Goal: Register for event/course

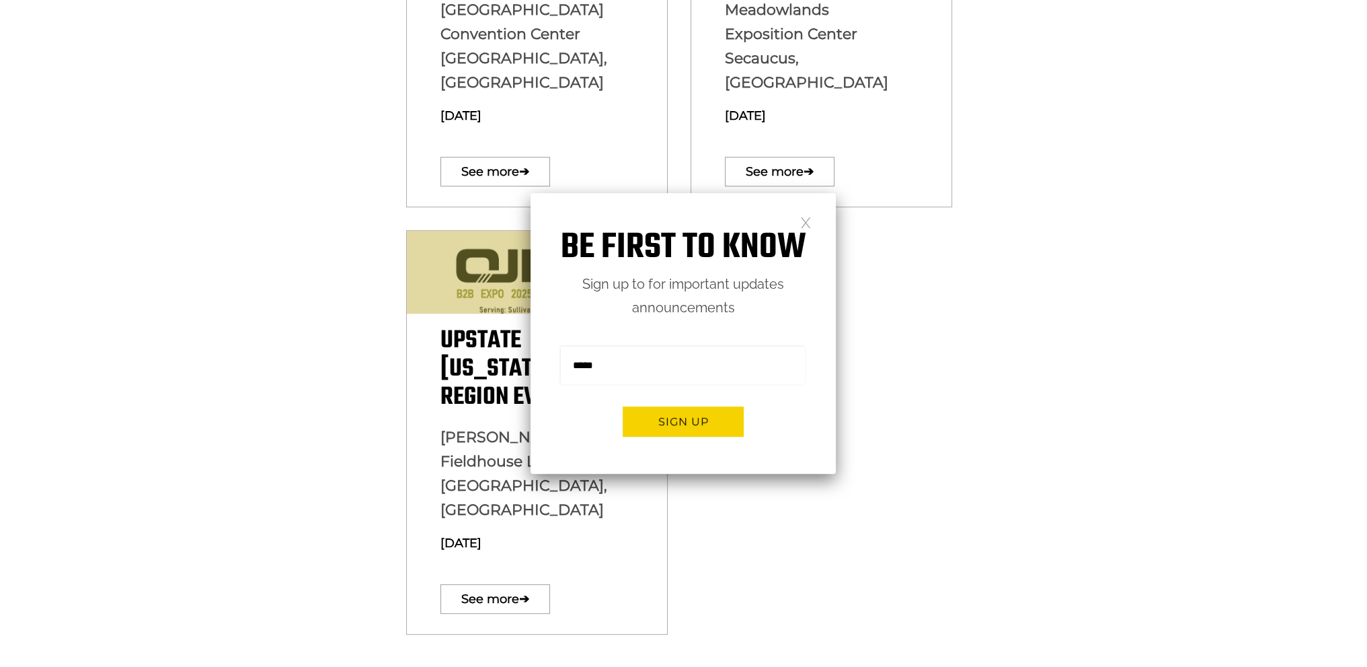
scroll to position [740, 0]
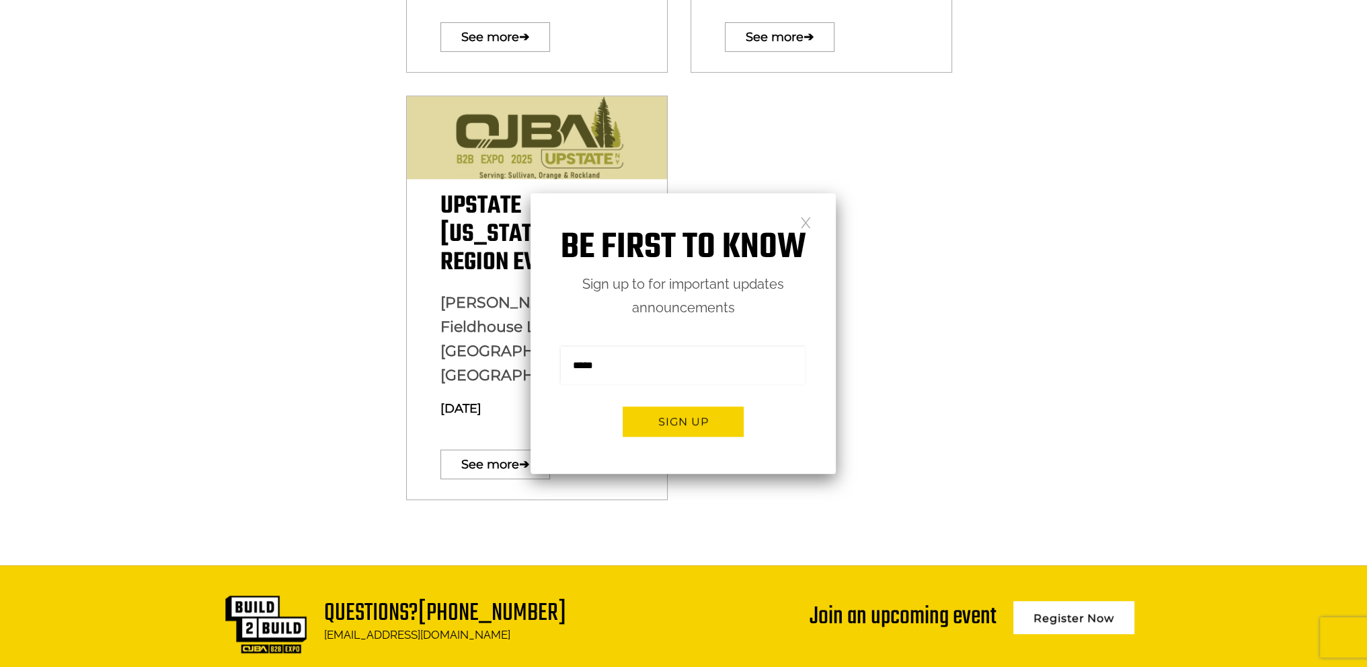
click at [808, 219] on link at bounding box center [805, 221] width 11 height 11
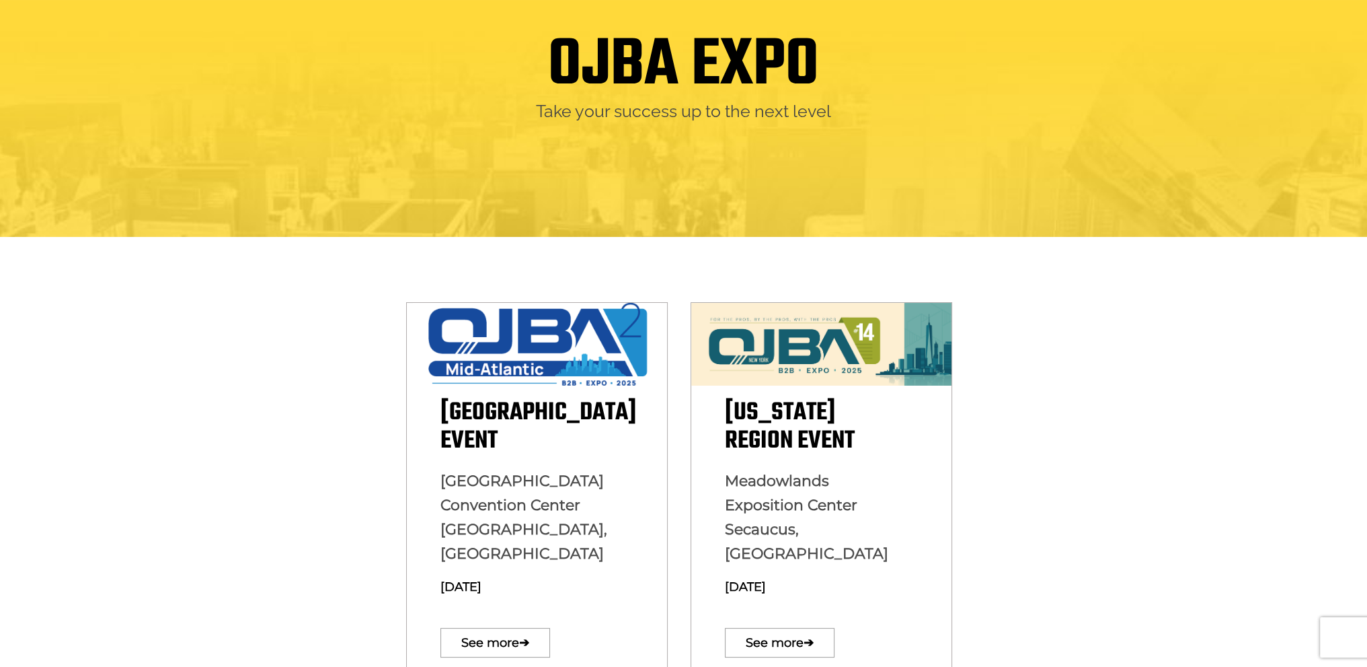
scroll to position [336, 0]
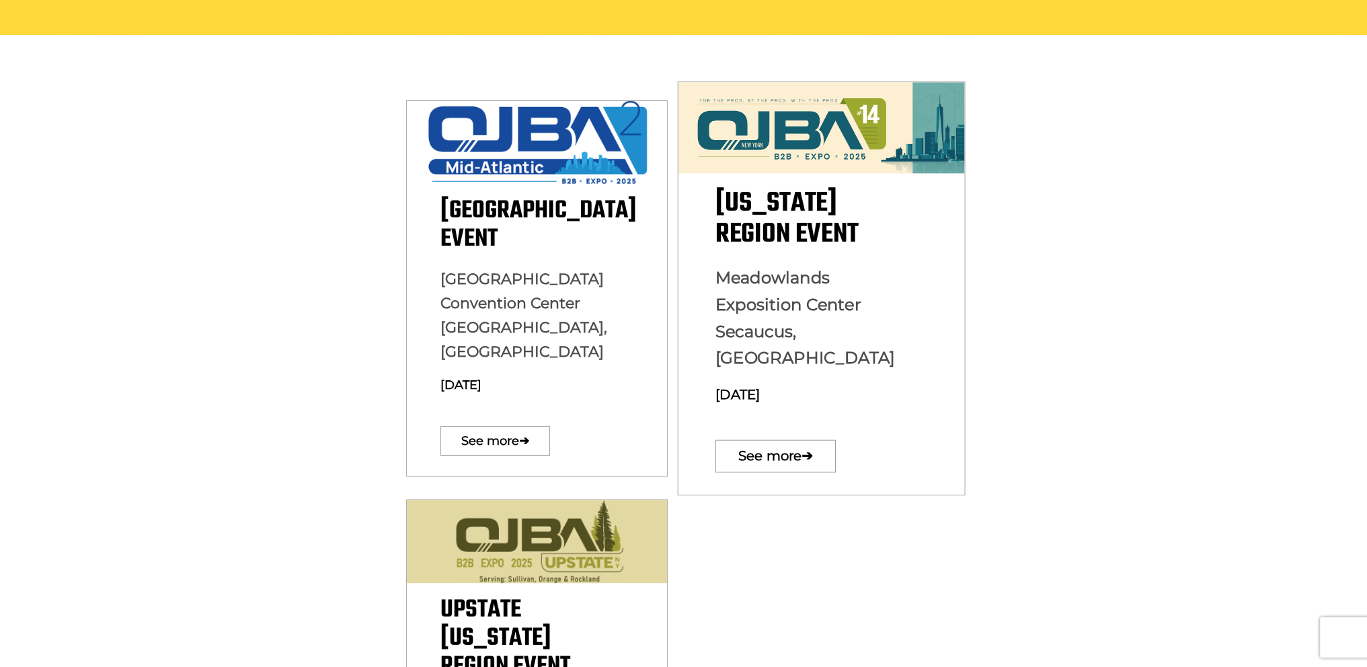
click at [782, 138] on img at bounding box center [822, 127] width 287 height 91
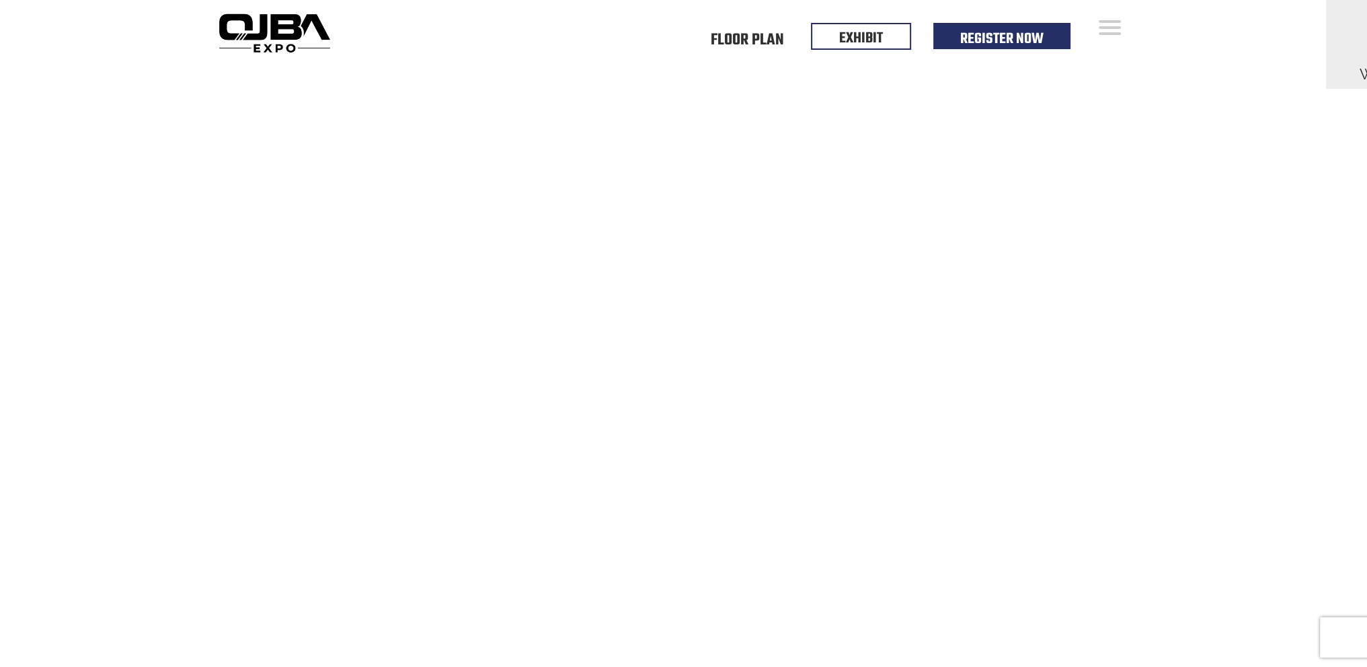
drag, startPoint x: 915, startPoint y: 241, endPoint x: 264, endPoint y: 211, distance: 651.8
copy div "[DATE][STREET_ADDRESS]"
